Goal: Task Accomplishment & Management: Complete application form

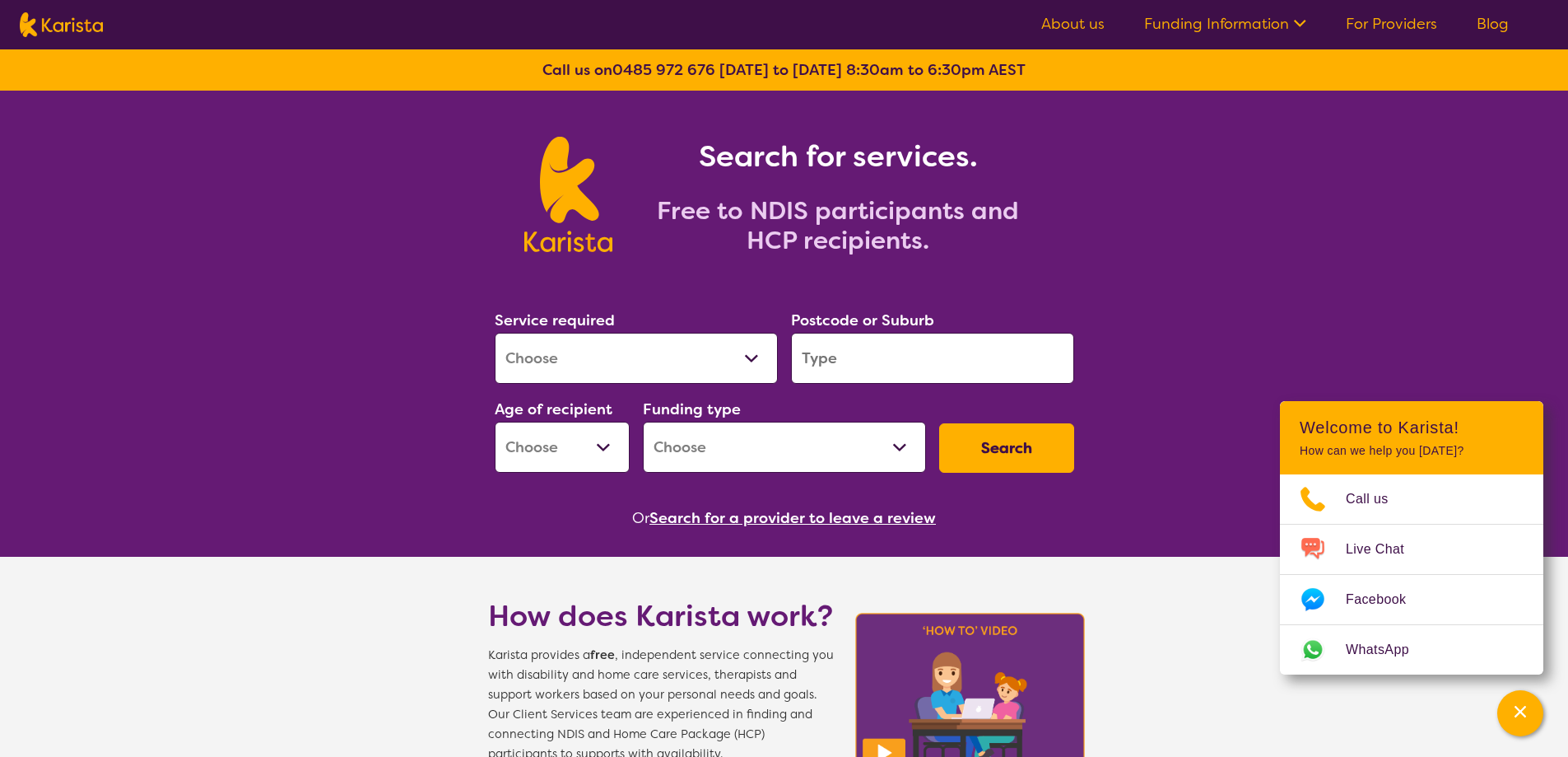
click at [760, 352] on select "Allied Health Assistant Assessment ([MEDICAL_DATA] or [MEDICAL_DATA]) Behaviour…" at bounding box center [636, 357] width 283 height 51
select select "Support worker"
click at [495, 332] on select "Allied Health Assistant Assessment ([MEDICAL_DATA] or [MEDICAL_DATA]) Behaviour…" at bounding box center [636, 357] width 283 height 51
click at [885, 365] on input "search" at bounding box center [933, 357] width 283 height 51
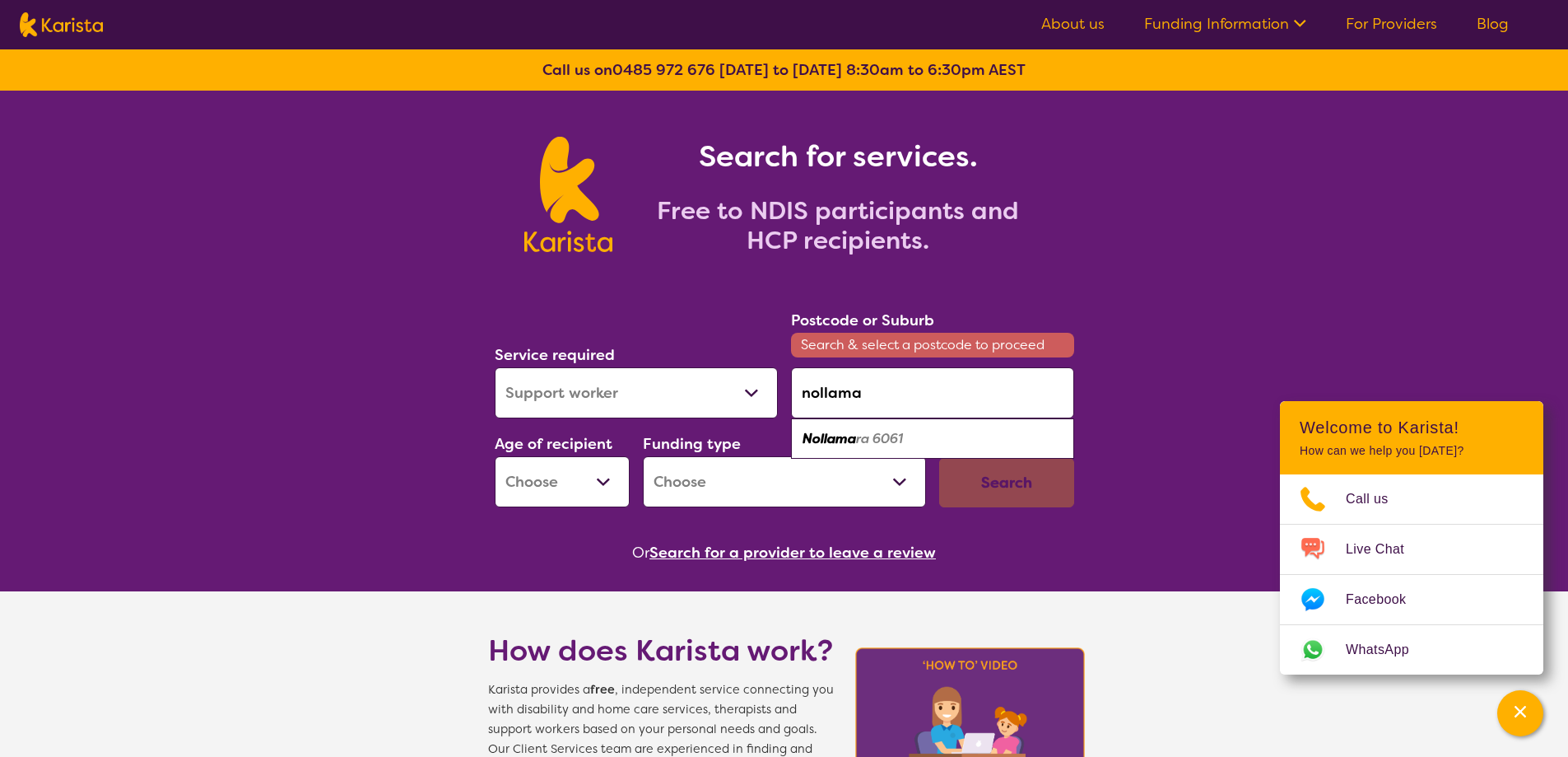
click at [875, 435] on em "ra 6061" at bounding box center [879, 438] width 47 height 17
type input "6061"
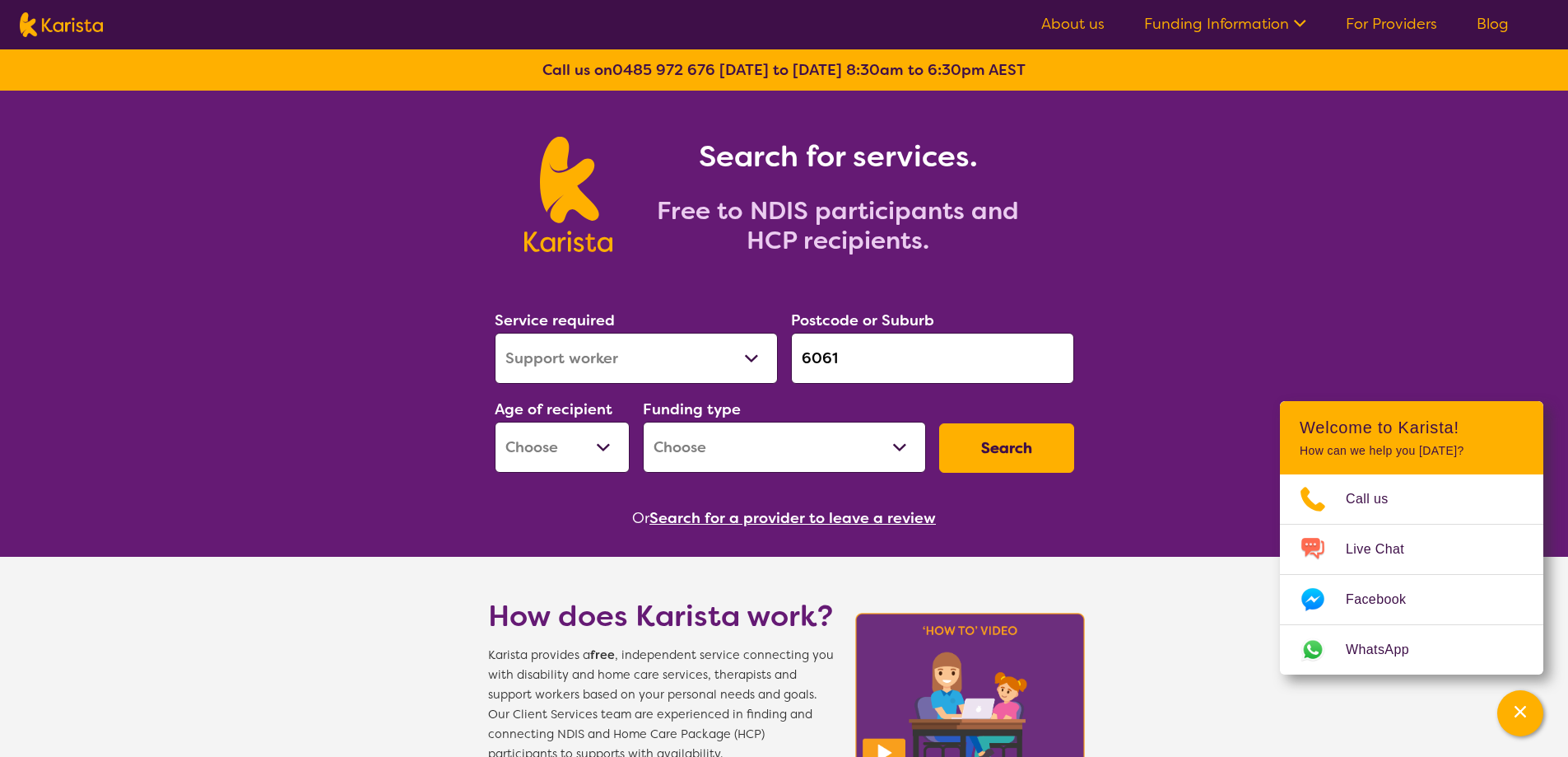
click at [808, 455] on select "Home Care Package (HCP) National Disability Insurance Scheme (NDIS) I don't know" at bounding box center [784, 447] width 283 height 51
select select "NDIS"
click at [643, 422] on select "Home Care Package (HCP) National Disability Insurance Scheme (NDIS) I don't know" at bounding box center [784, 447] width 283 height 51
click at [584, 454] on select "Early Childhood - 0 to 9 Child - 10 to 11 Adolescent - 12 to 17 Adult - 18 to 6…" at bounding box center [562, 447] width 135 height 51
select select "EC"
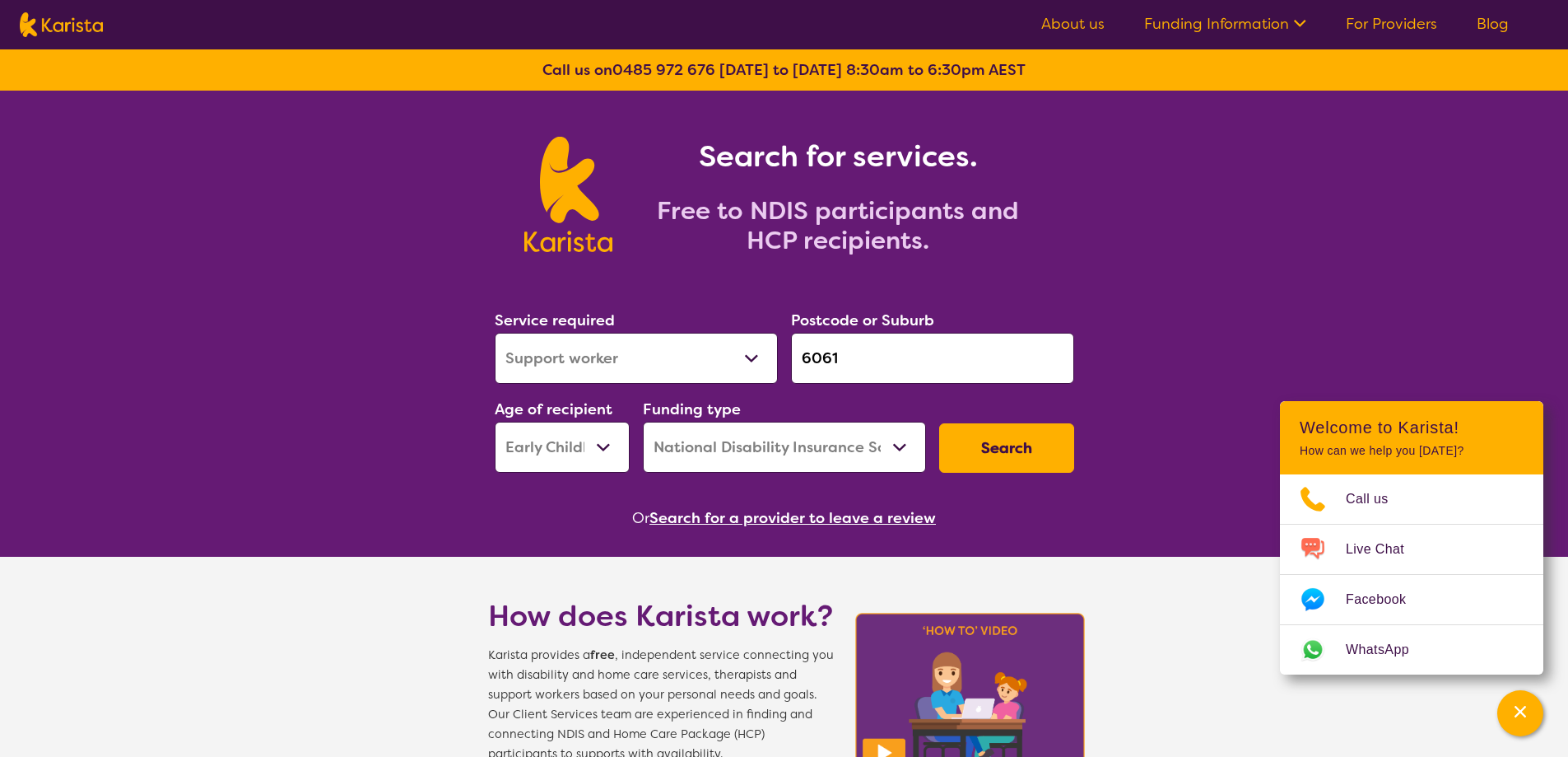
click at [495, 422] on select "Early Childhood - 0 to 9 Child - 10 to 11 Adolescent - 12 to 17 Adult - 18 to 6…" at bounding box center [562, 447] width 135 height 51
click at [1037, 430] on button "Search" at bounding box center [1006, 448] width 135 height 49
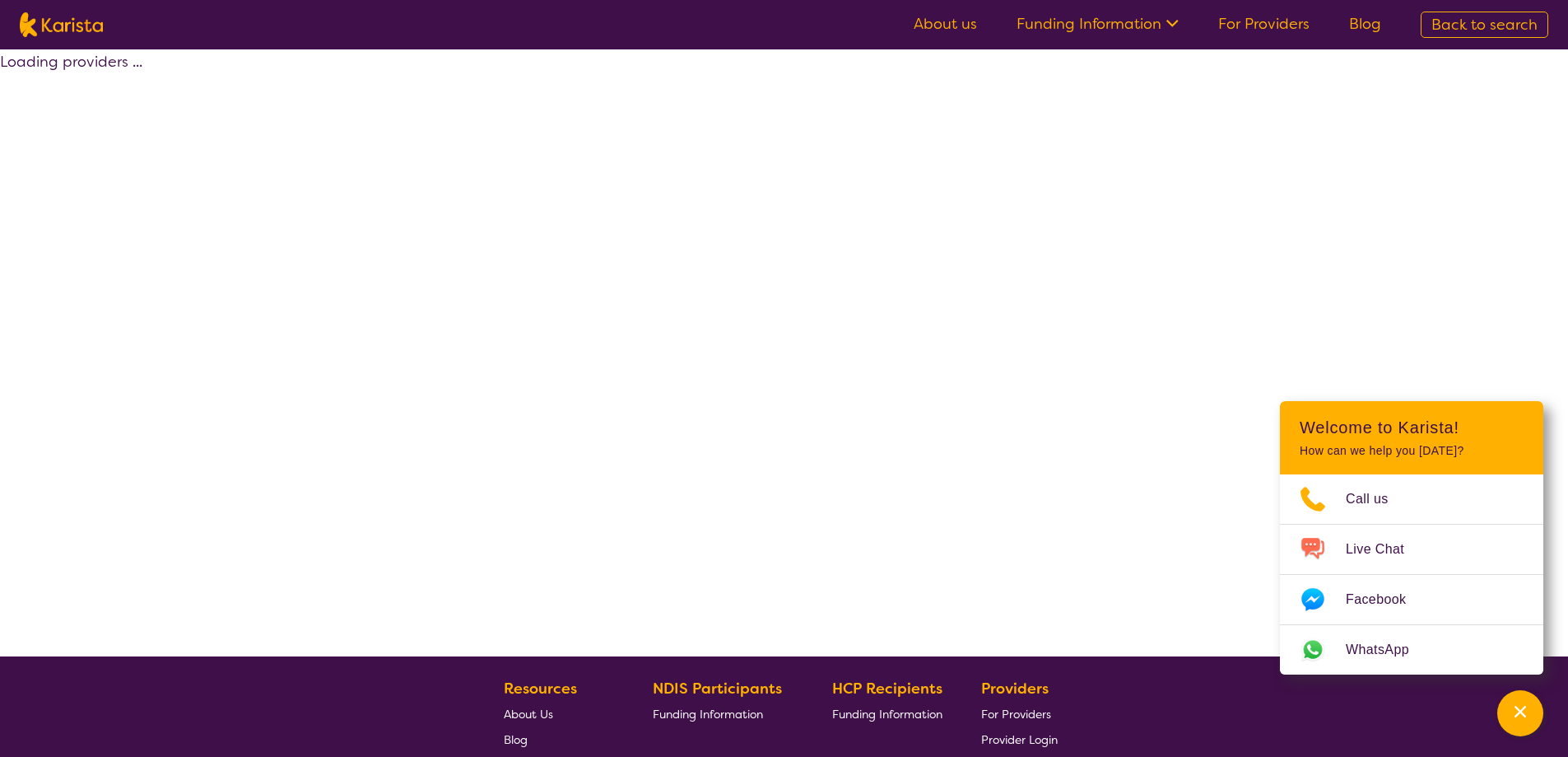
select select "Support worker"
select select "EC"
select select "NDIS"
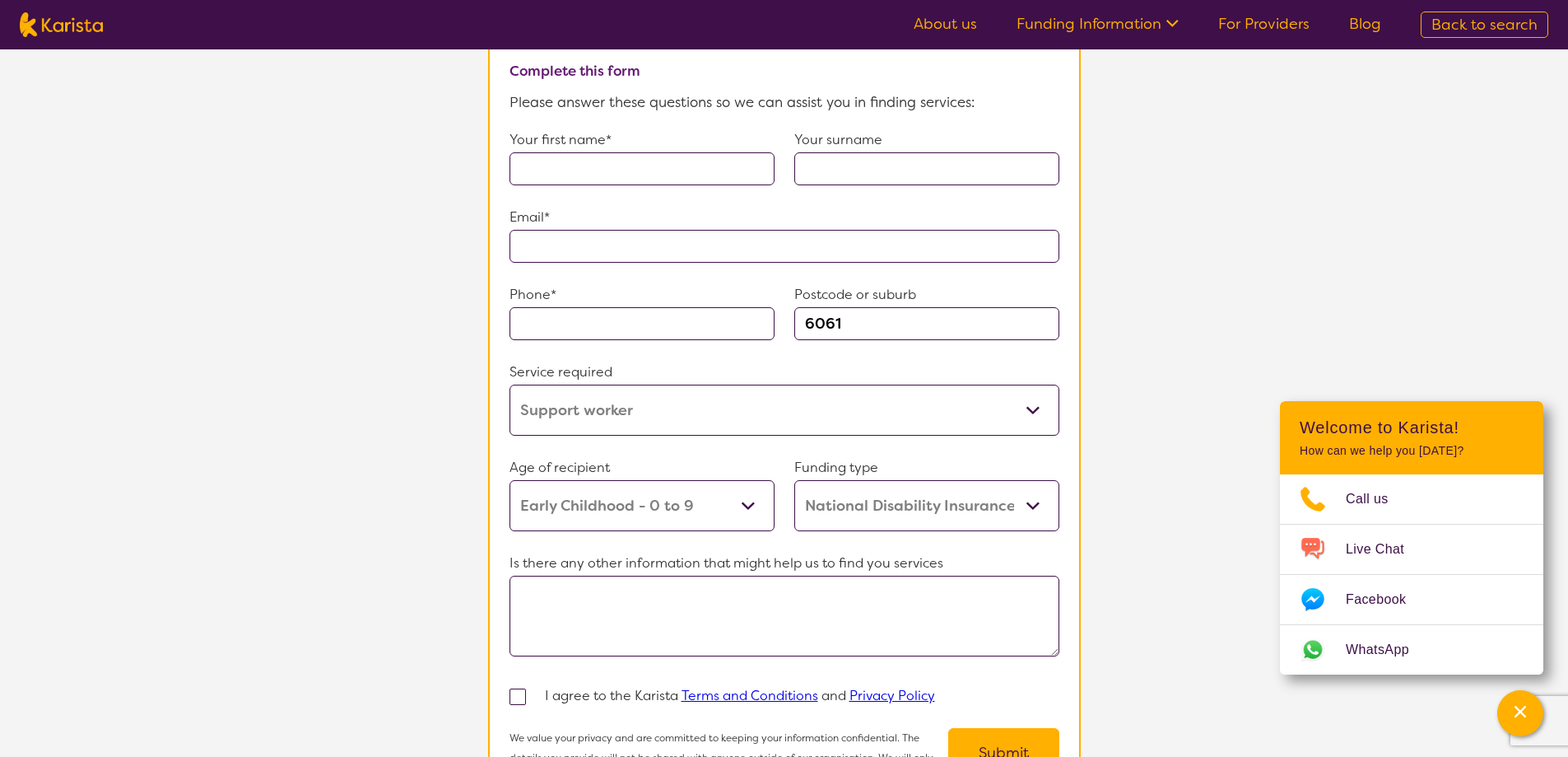
scroll to position [1153, 0]
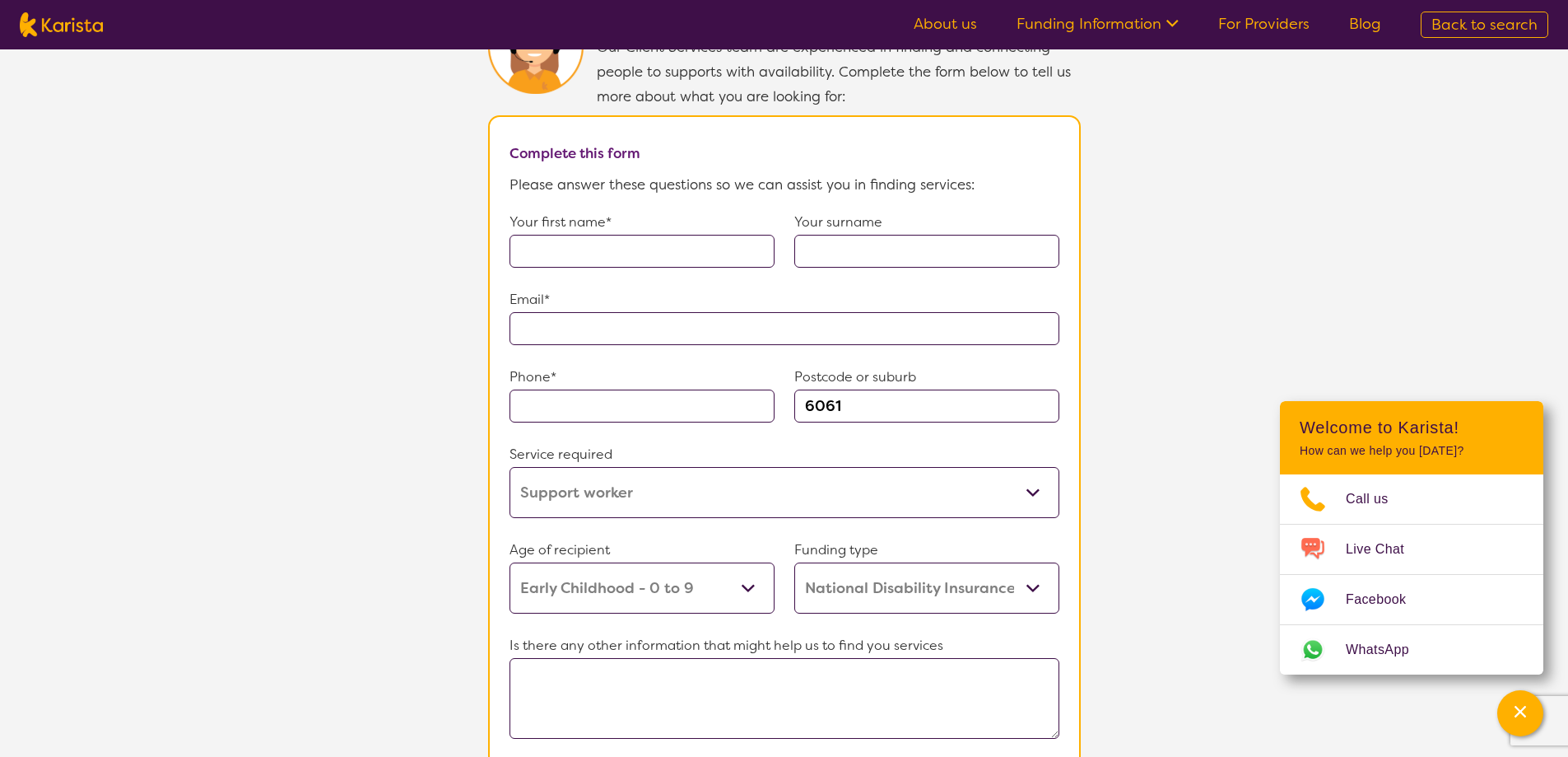
click at [583, 235] on input "text" at bounding box center [641, 251] width 265 height 33
type input "[PERSON_NAME]"
click at [934, 214] on p "Your surname" at bounding box center [927, 223] width 265 height 25
click at [918, 235] on input "text" at bounding box center [927, 251] width 265 height 33
type input "[PERSON_NAME]"
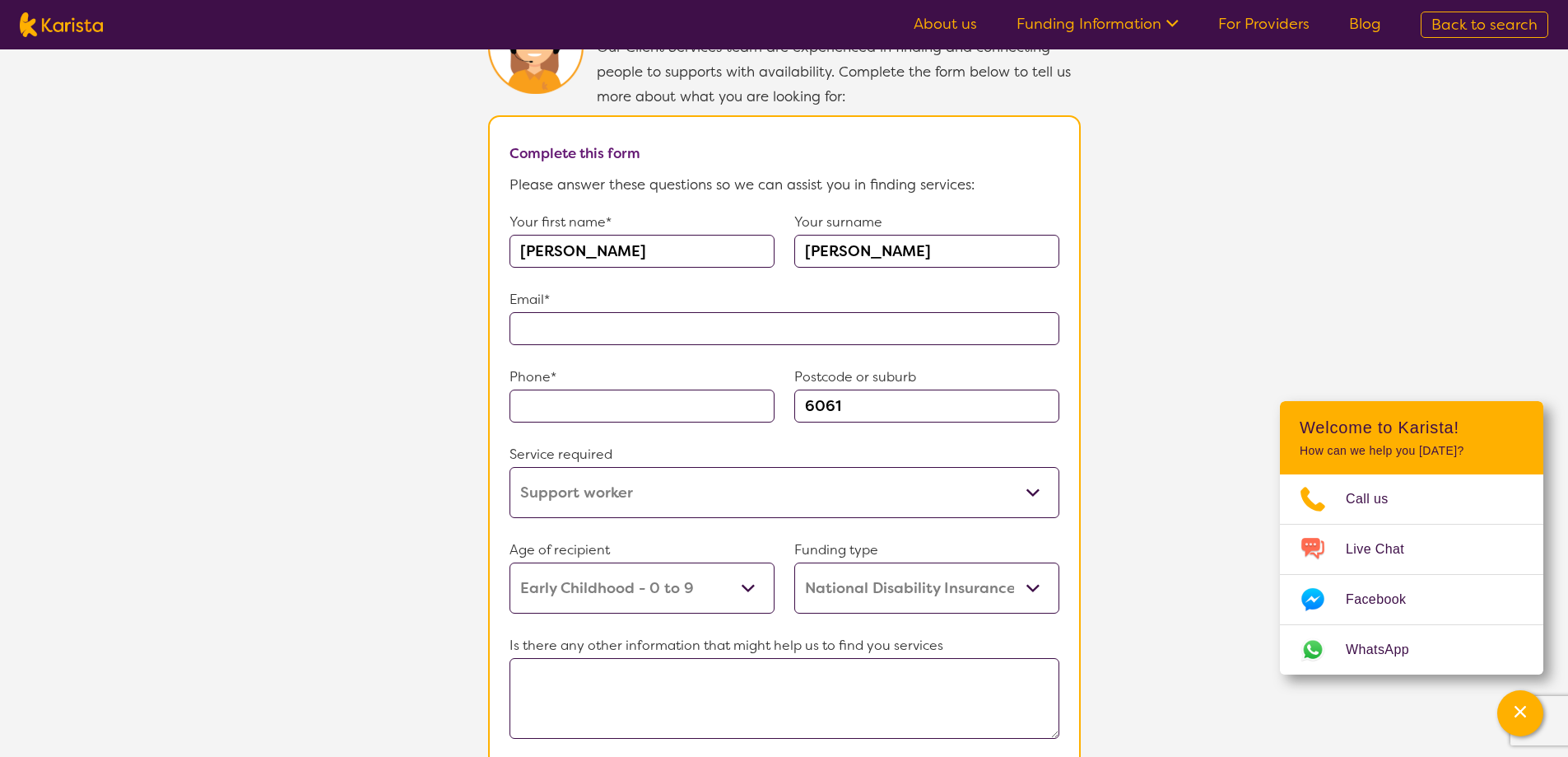
click at [656, 321] on input "text" at bounding box center [784, 328] width 550 height 33
type input "**********"
click at [557, 390] on input "text" at bounding box center [641, 406] width 265 height 33
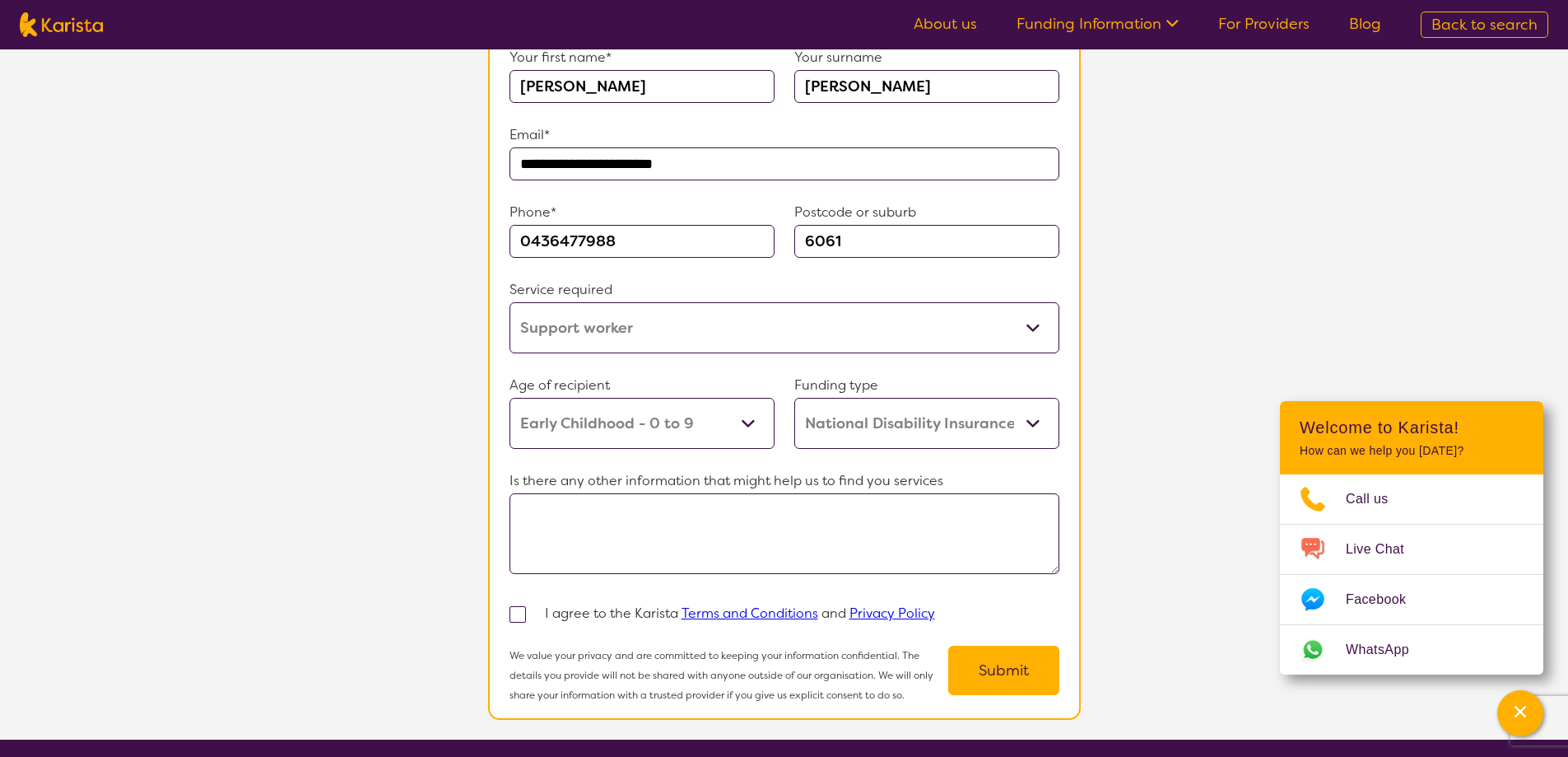
type input "0436477988"
click at [517, 606] on span at bounding box center [517, 614] width 16 height 16
click at [534, 608] on input "checkbox" at bounding box center [540, 613] width 11 height 11
checkbox input "true"
click at [593, 502] on textarea at bounding box center [784, 534] width 550 height 80
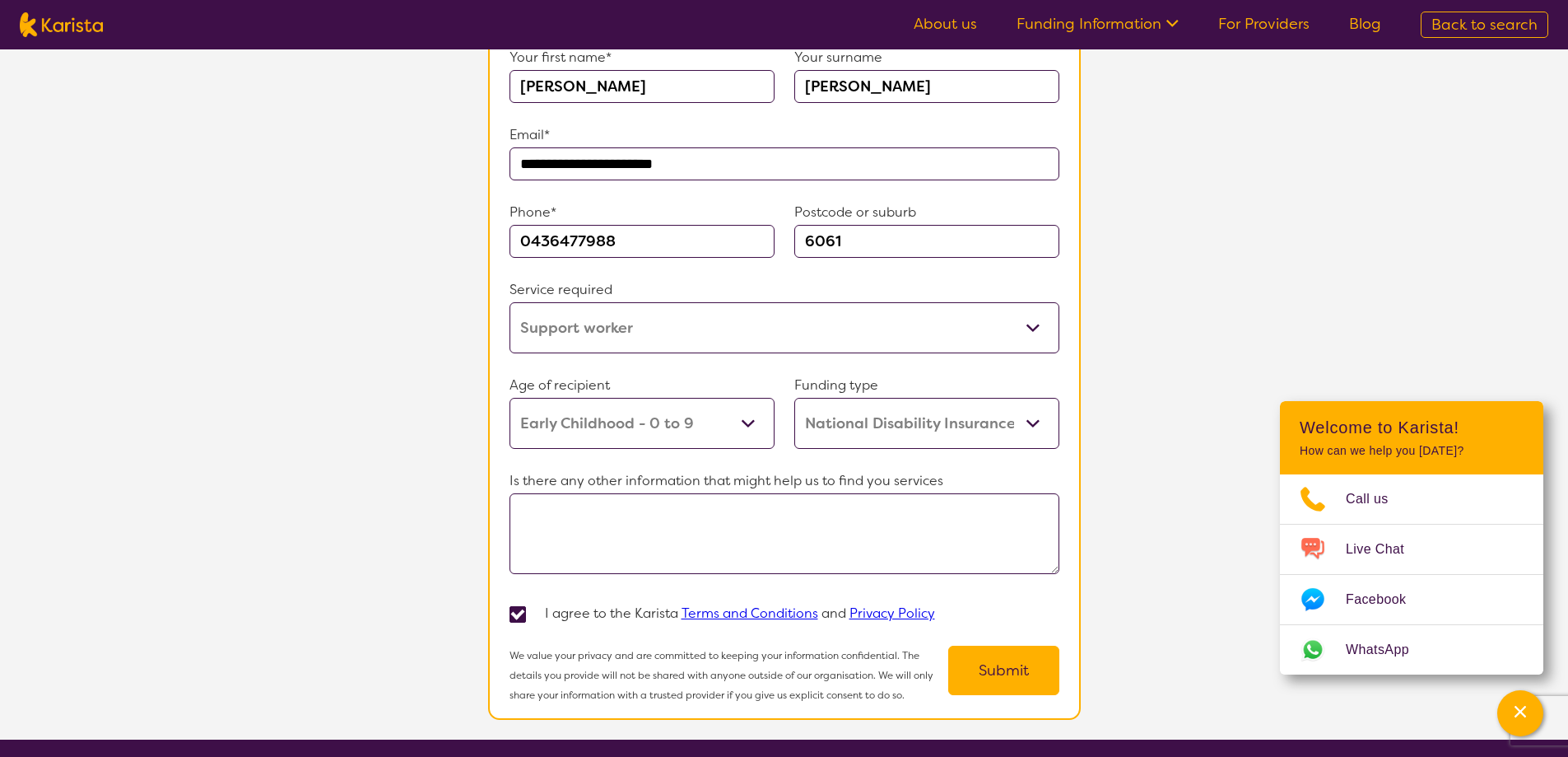
type textarea "N"
click at [1027, 674] on button "Submit" at bounding box center [1004, 669] width 111 height 49
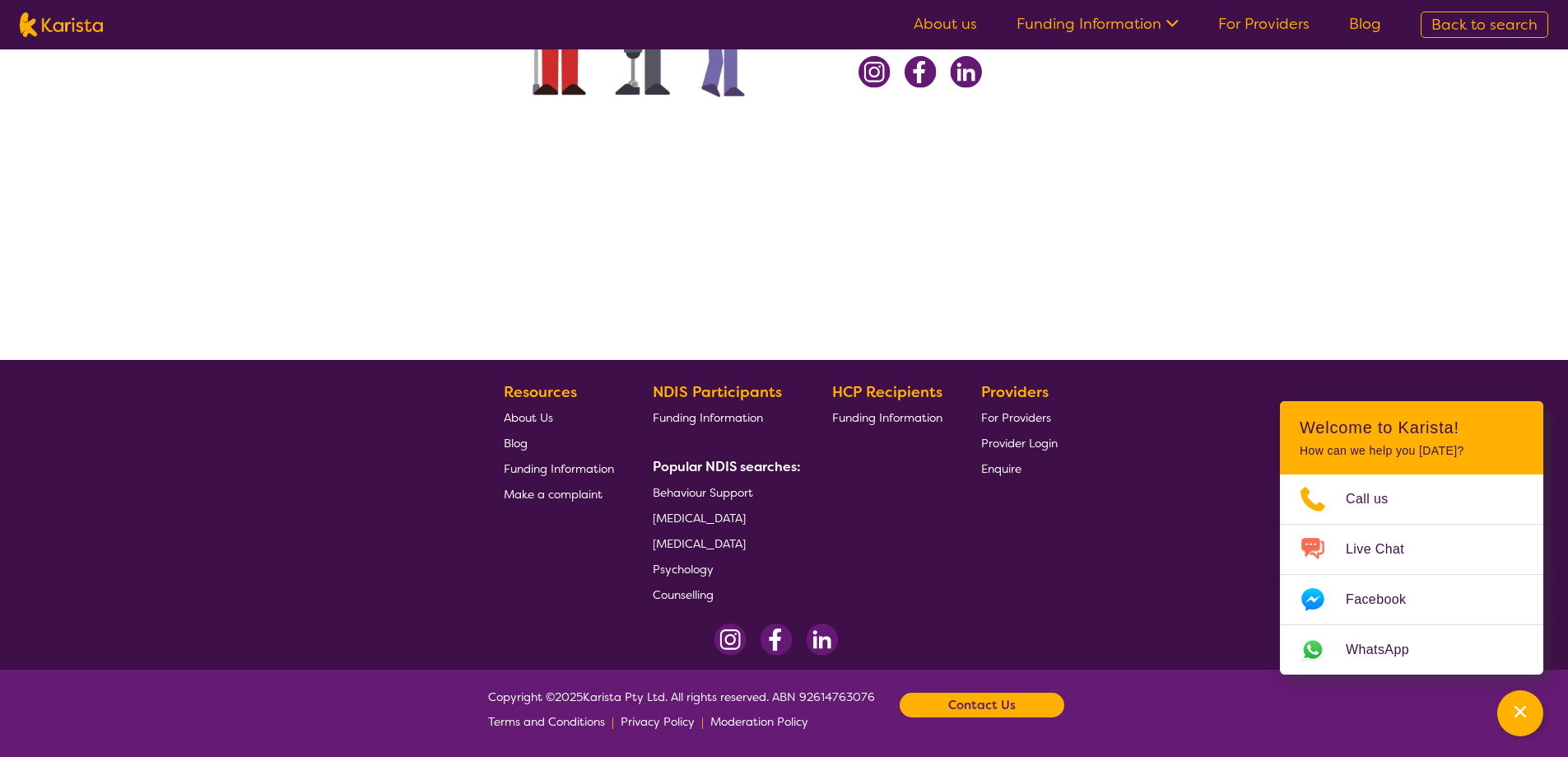
scroll to position [0, 0]
